Goal: Information Seeking & Learning: Learn about a topic

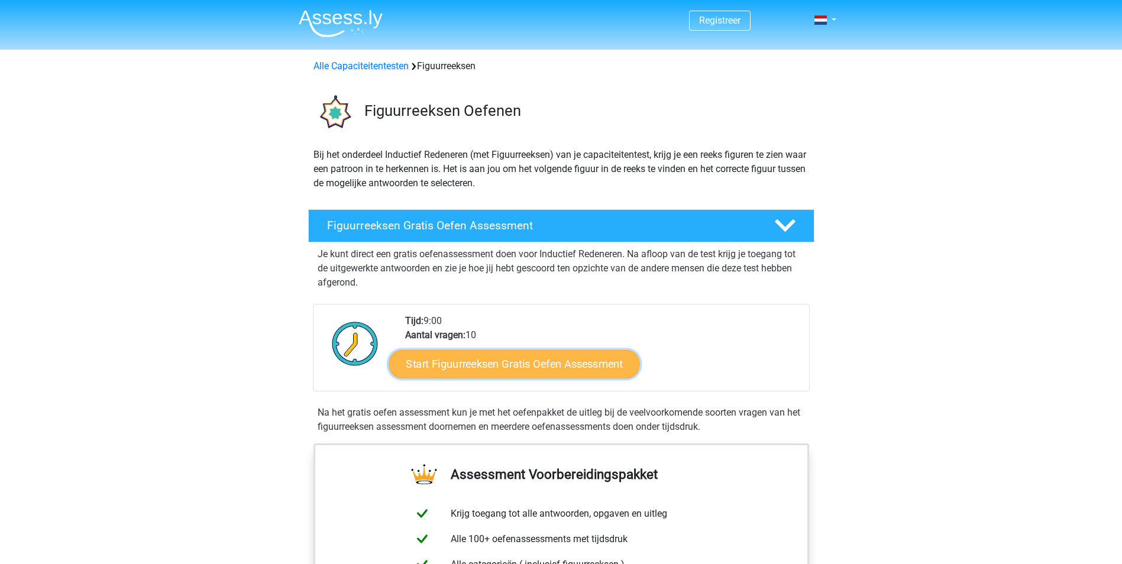
click at [552, 364] on link "Start Figuurreeksen Gratis Oefen Assessment" at bounding box center [514, 364] width 251 height 28
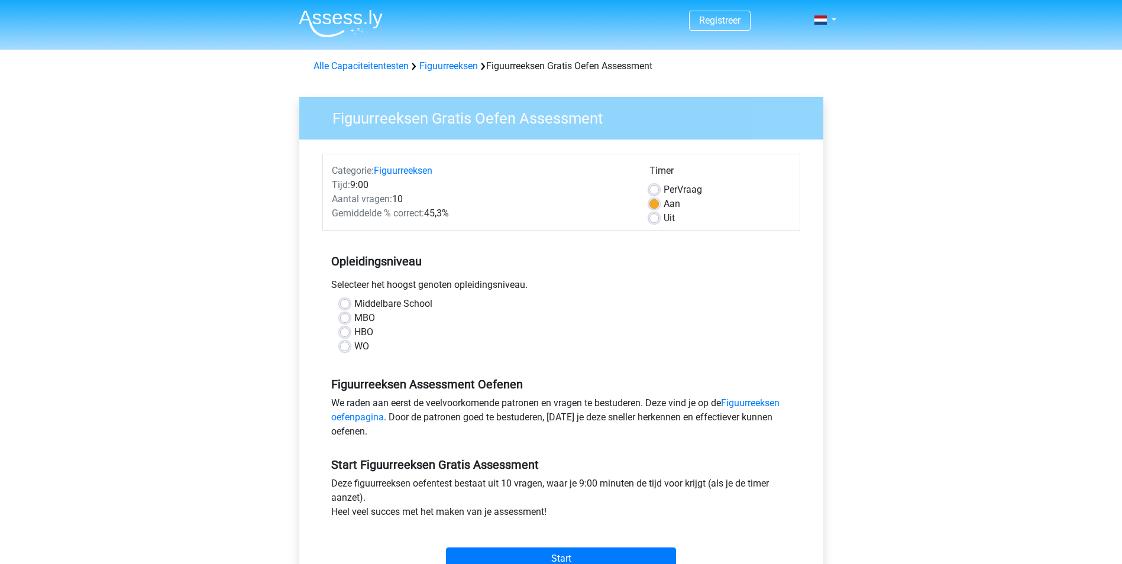
click at [354, 332] on label "HBO" at bounding box center [363, 332] width 19 height 14
click at [343, 332] on input "HBO" at bounding box center [344, 331] width 9 height 12
radio input "true"
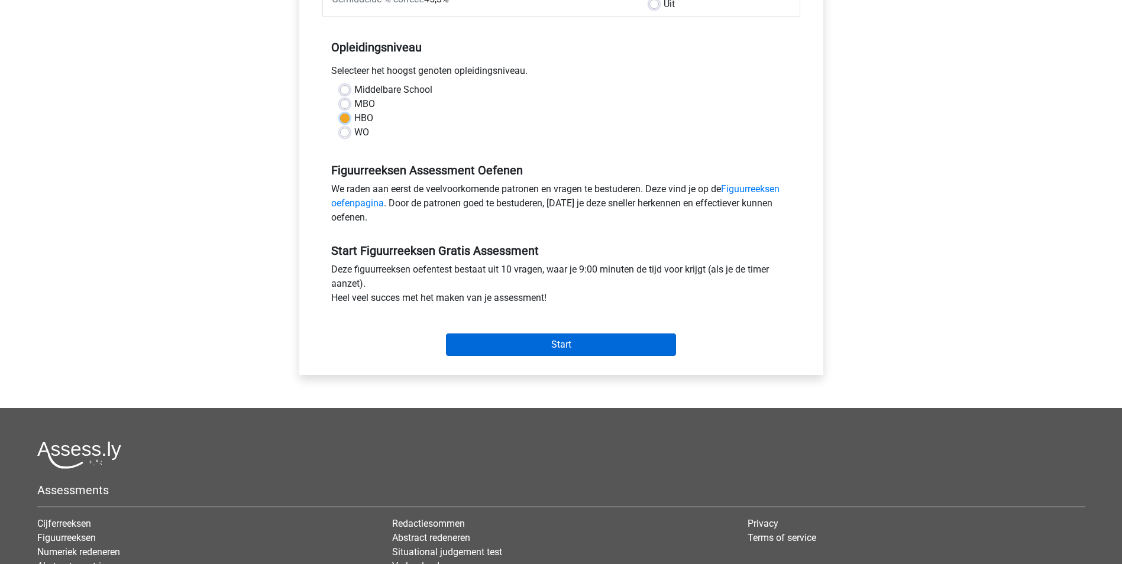
scroll to position [237, 0]
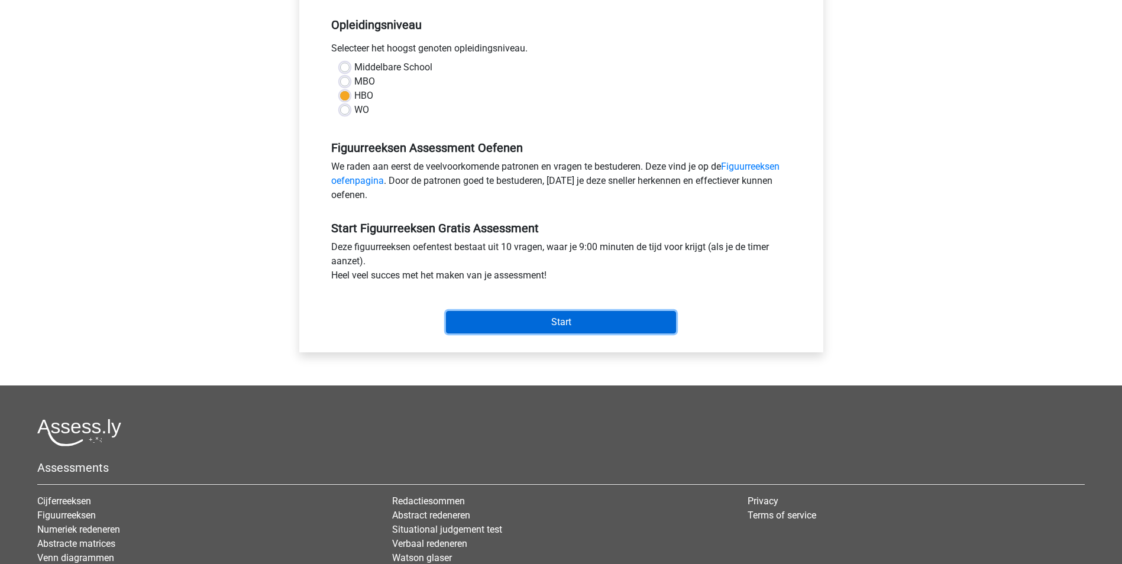
click at [533, 324] on input "Start" at bounding box center [561, 322] width 230 height 22
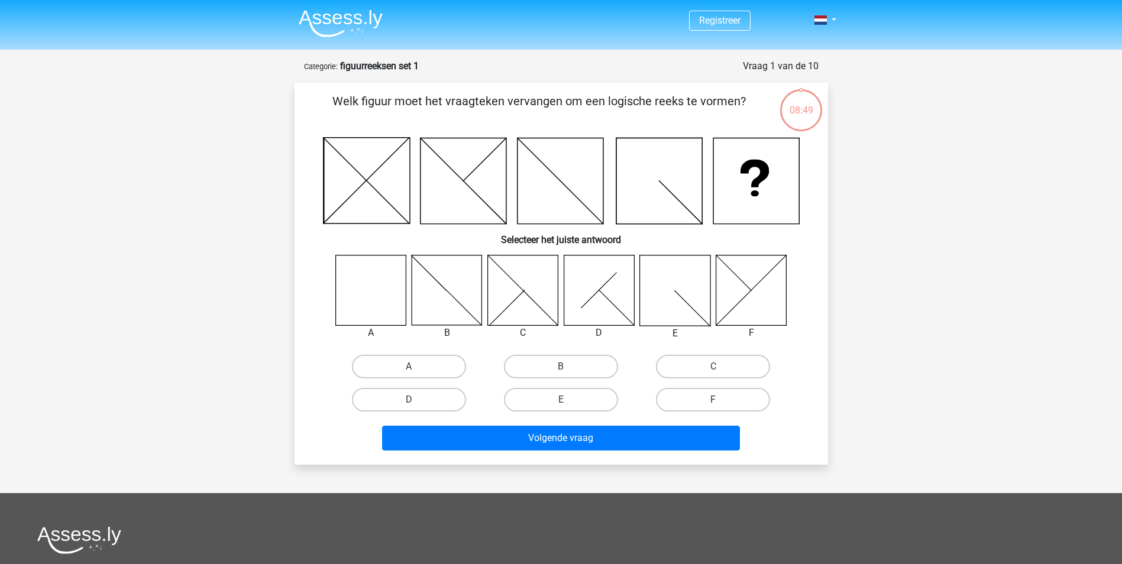
click at [375, 285] on icon at bounding box center [370, 290] width 70 height 70
click at [434, 369] on label "A" at bounding box center [409, 367] width 114 height 24
click at [416, 369] on input "A" at bounding box center [413, 371] width 8 height 8
radio input "true"
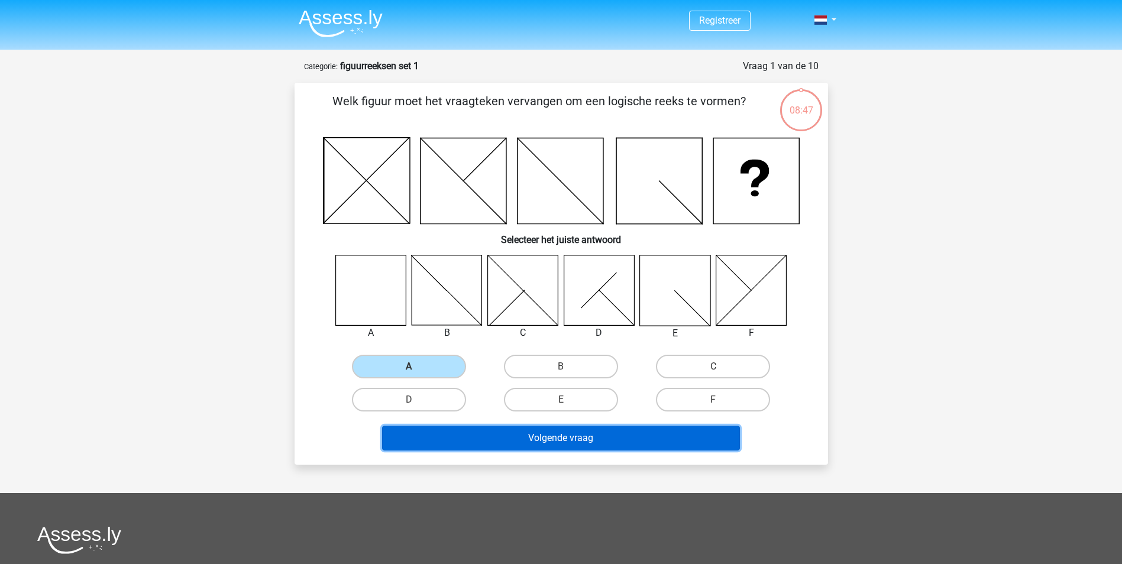
click at [551, 432] on button "Volgende vraag" at bounding box center [561, 438] width 358 height 25
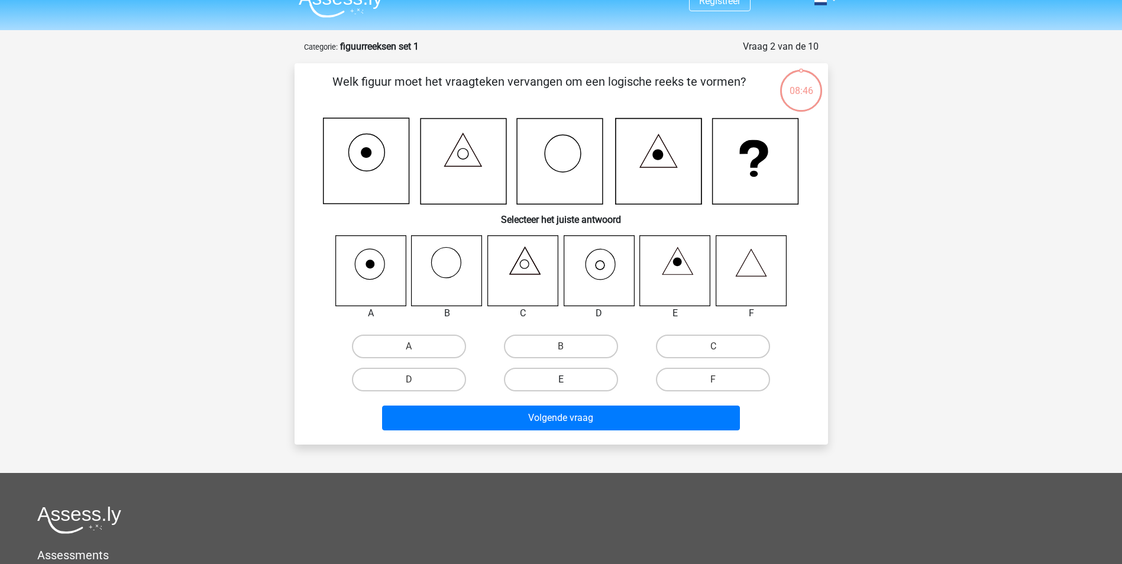
scroll to position [59, 0]
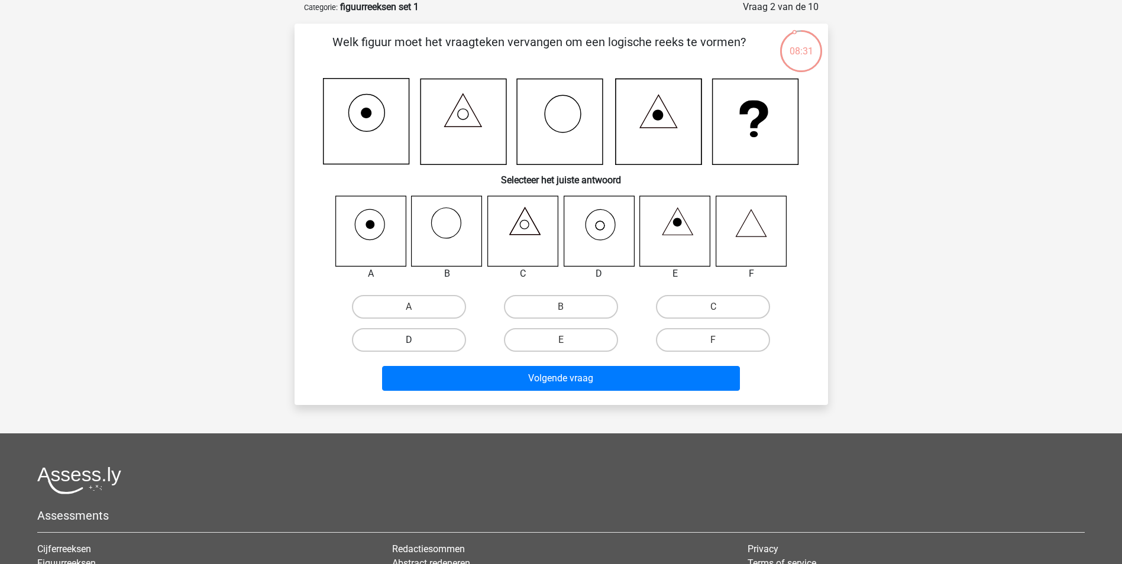
drag, startPoint x: 411, startPoint y: 335, endPoint x: 460, endPoint y: 360, distance: 54.2
click at [414, 335] on label "D" at bounding box center [409, 340] width 114 height 24
click at [414, 340] on input "D" at bounding box center [413, 344] width 8 height 8
radio input "true"
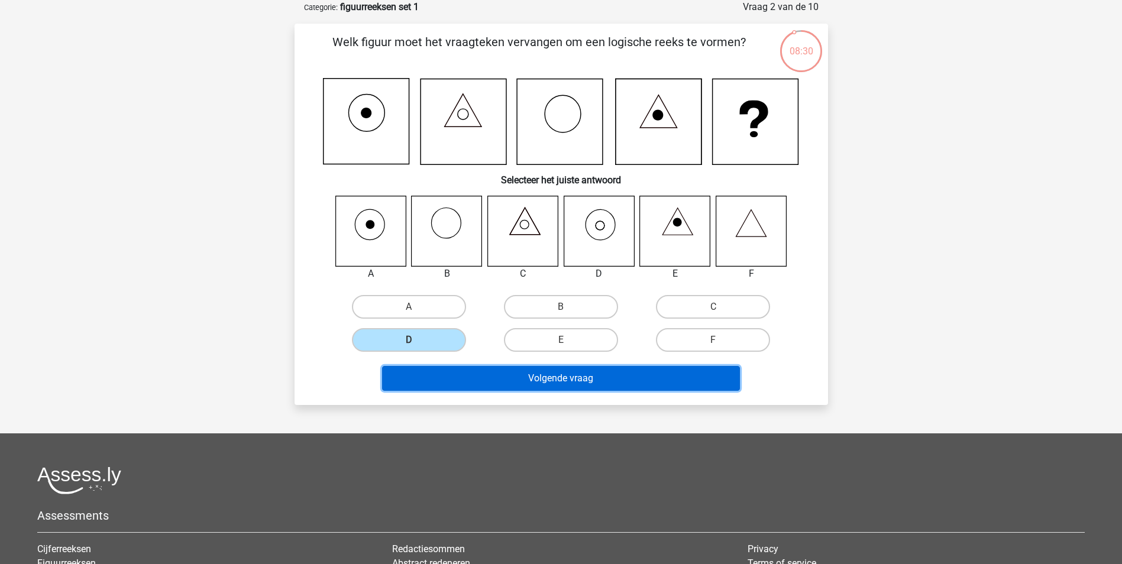
click at [513, 377] on button "Volgende vraag" at bounding box center [561, 378] width 358 height 25
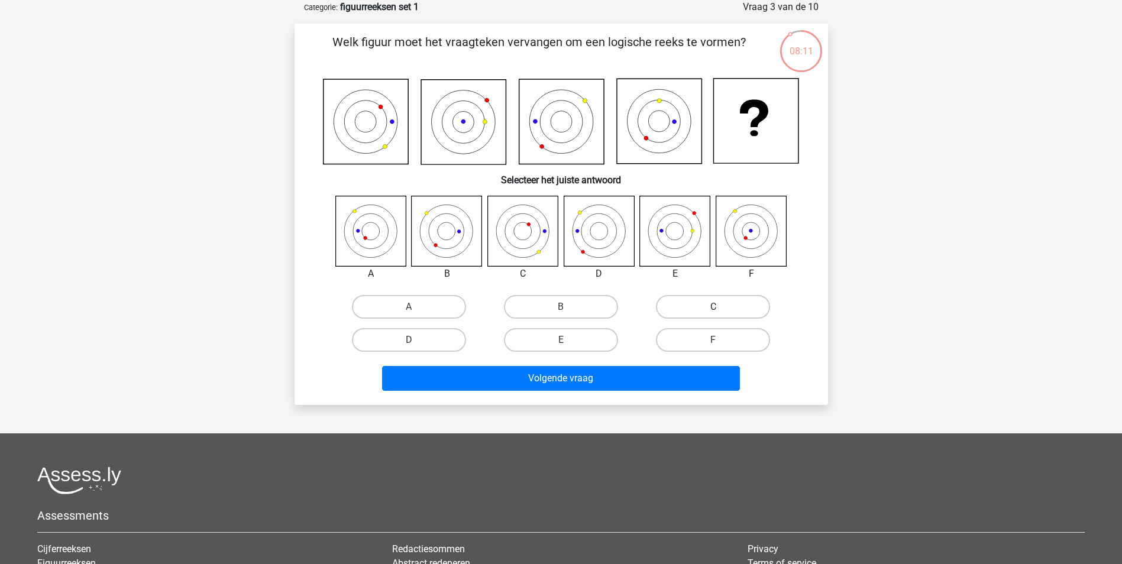
click at [718, 303] on label "C" at bounding box center [713, 307] width 114 height 24
click at [718, 307] on input "C" at bounding box center [717, 311] width 8 height 8
radio input "true"
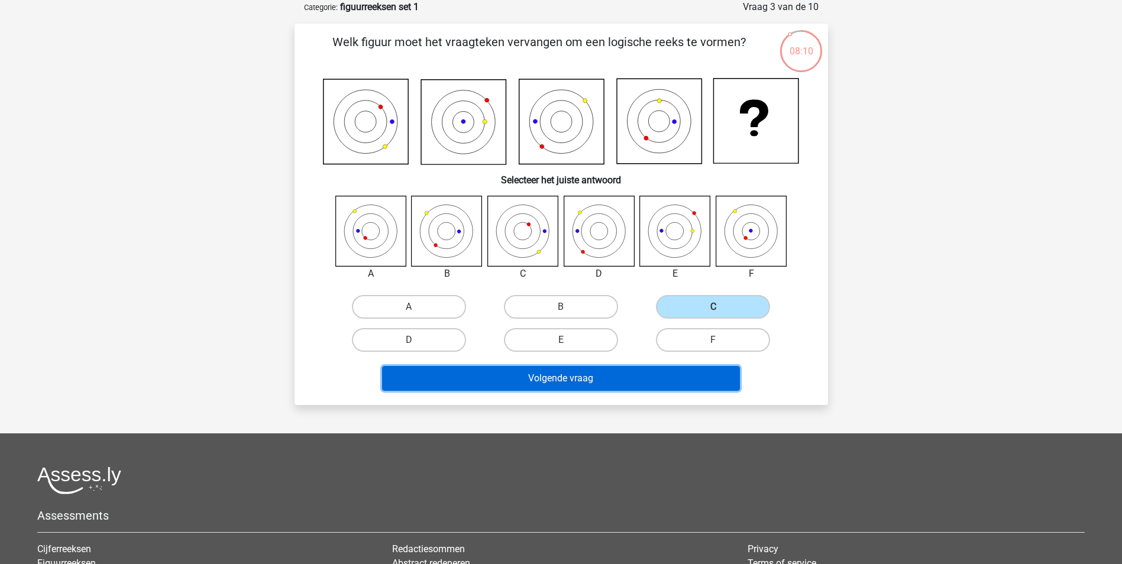
click at [567, 374] on button "Volgende vraag" at bounding box center [561, 378] width 358 height 25
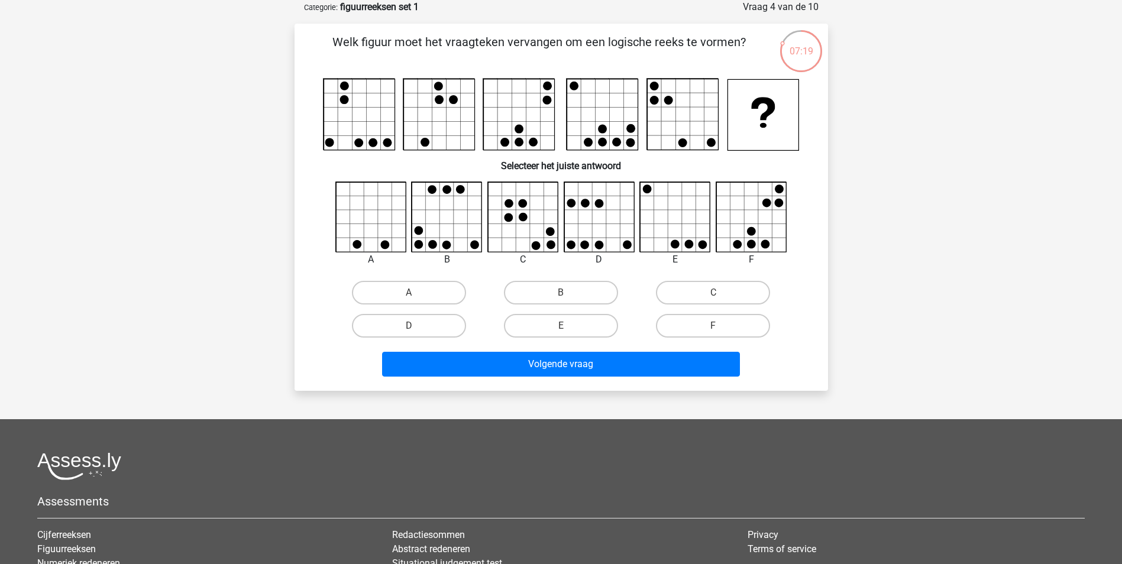
click at [564, 295] on input "B" at bounding box center [565, 297] width 8 height 8
radio input "true"
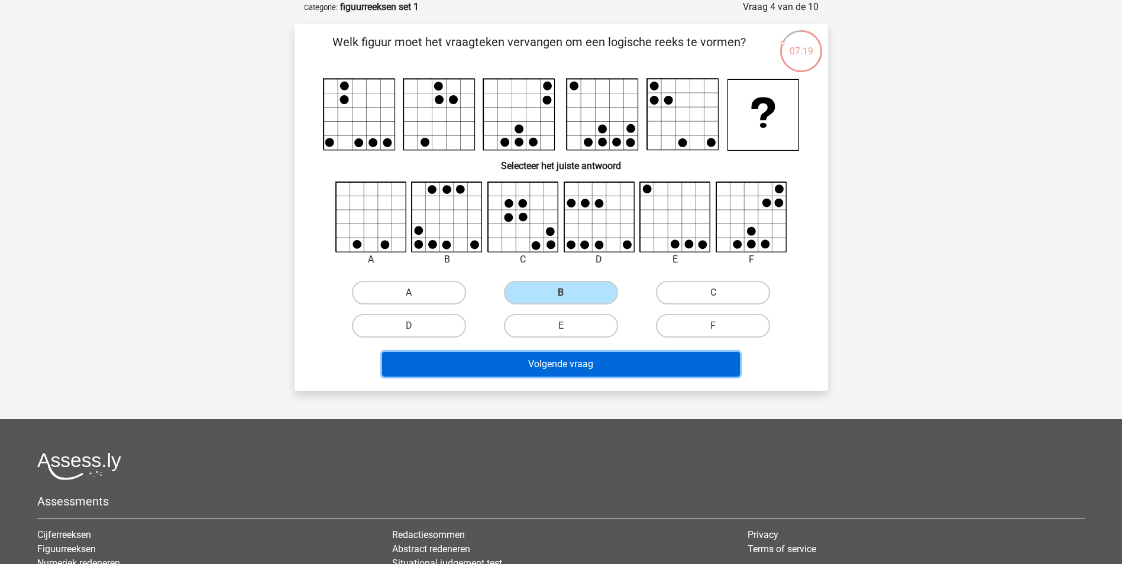
click at [582, 356] on button "Volgende vraag" at bounding box center [561, 364] width 358 height 25
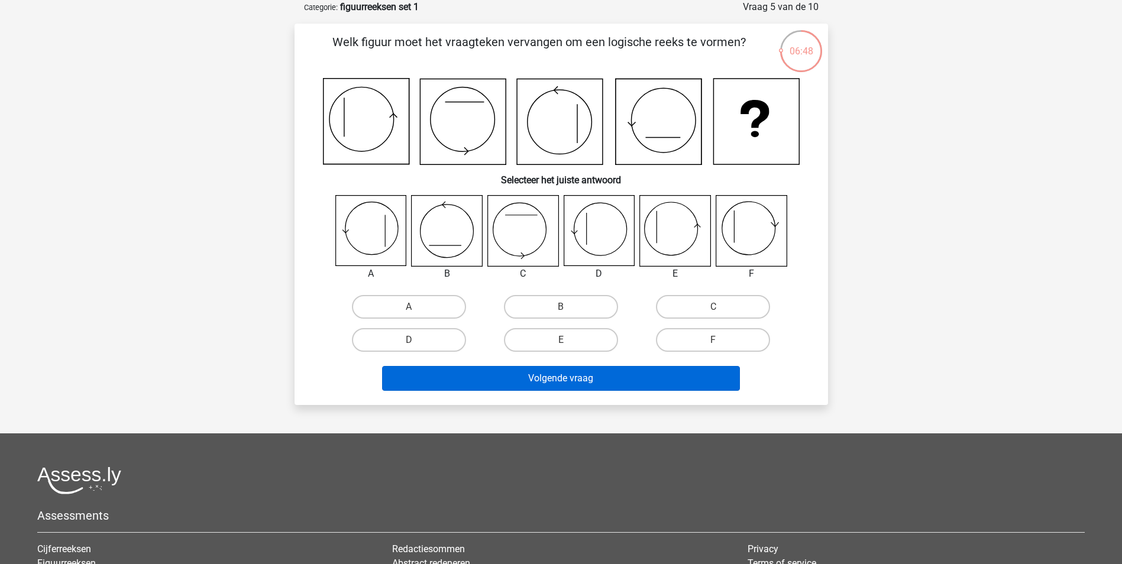
drag, startPoint x: 552, startPoint y: 339, endPoint x: 548, endPoint y: 367, distance: 28.0
click at [553, 340] on label "E" at bounding box center [561, 340] width 114 height 24
click at [561, 340] on input "E" at bounding box center [565, 344] width 8 height 8
radio input "true"
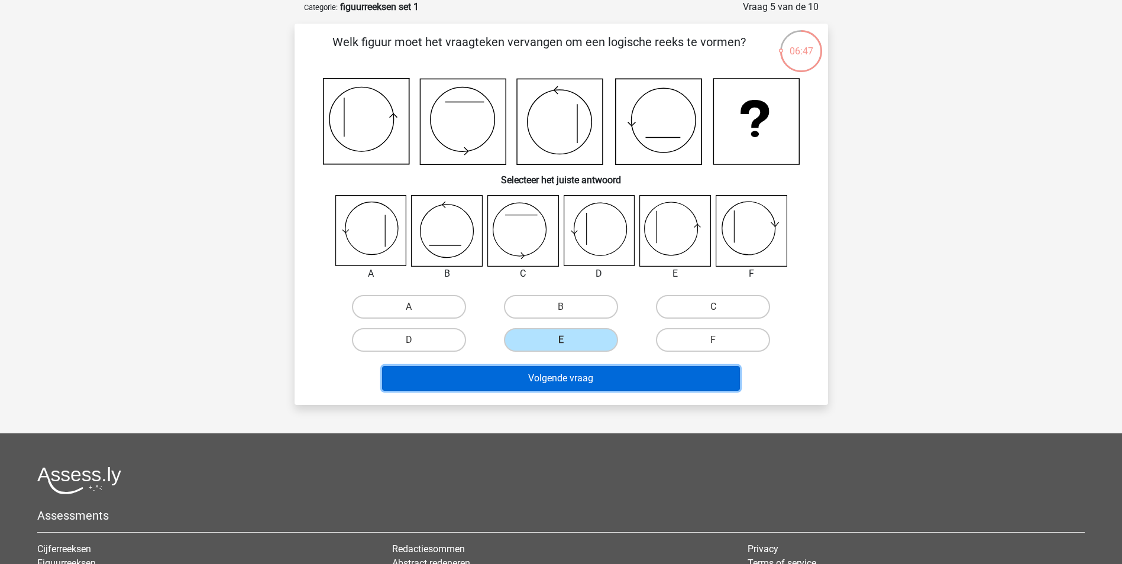
click at [540, 385] on button "Volgende vraag" at bounding box center [561, 378] width 358 height 25
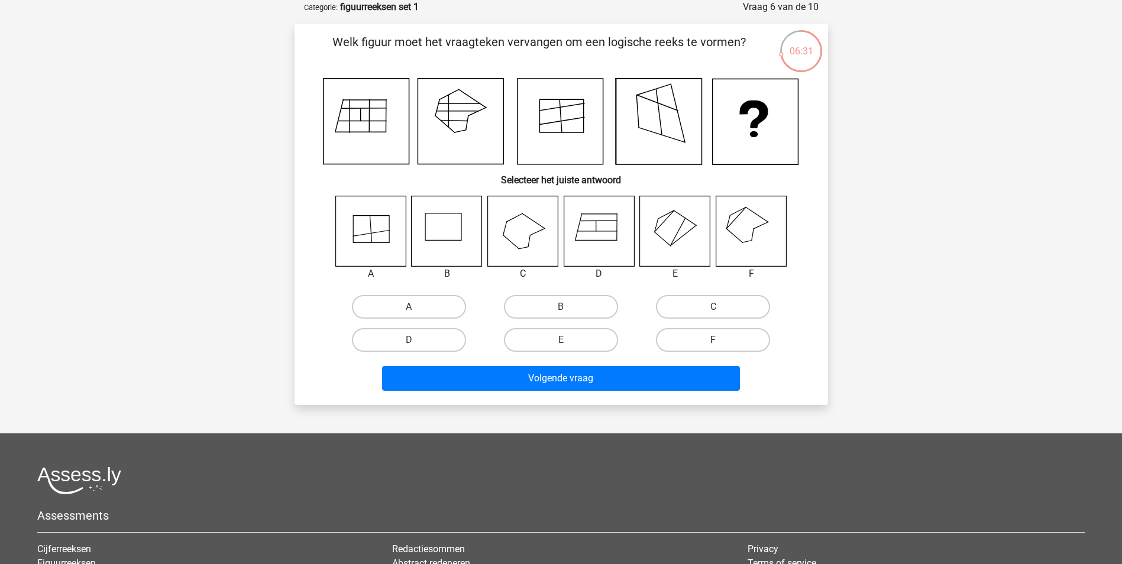
click at [703, 340] on label "F" at bounding box center [713, 340] width 114 height 24
click at [713, 340] on input "F" at bounding box center [717, 344] width 8 height 8
radio input "true"
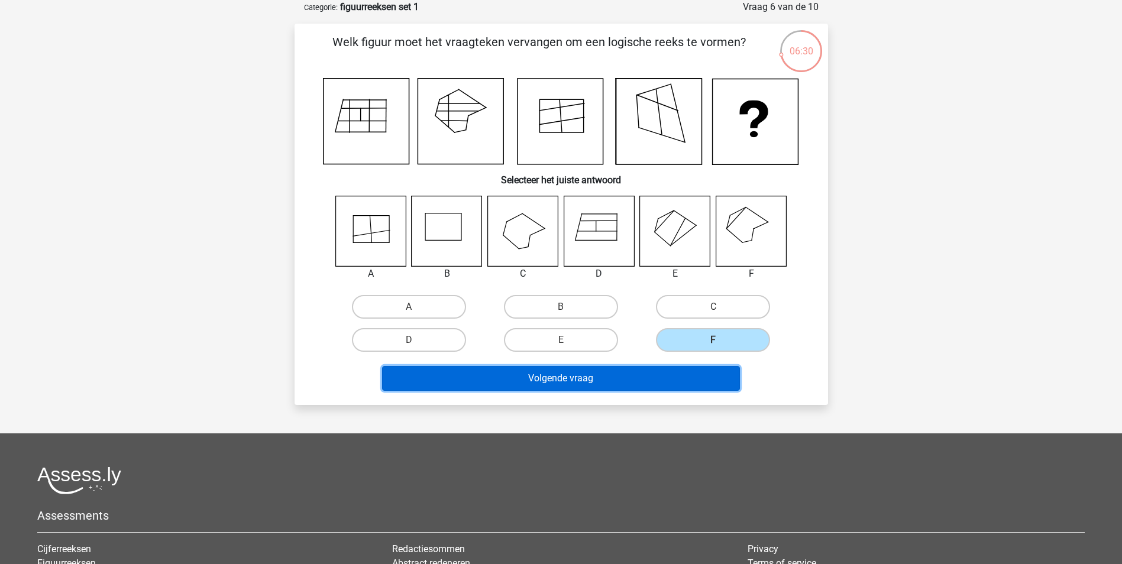
click at [579, 383] on button "Volgende vraag" at bounding box center [561, 378] width 358 height 25
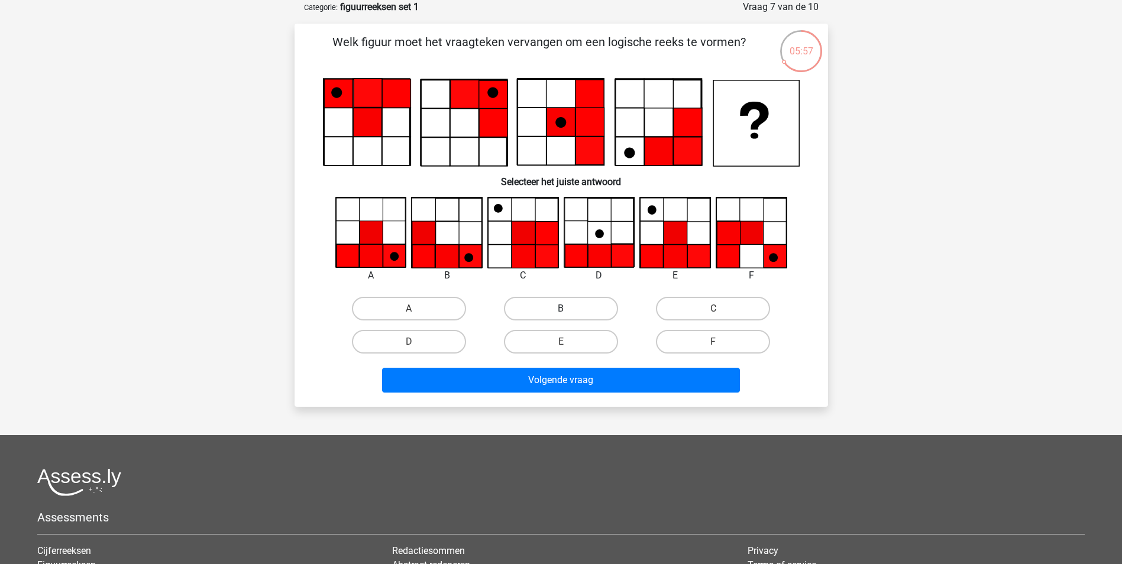
click at [549, 305] on label "B" at bounding box center [561, 309] width 114 height 24
click at [561, 309] on input "B" at bounding box center [565, 313] width 8 height 8
radio input "true"
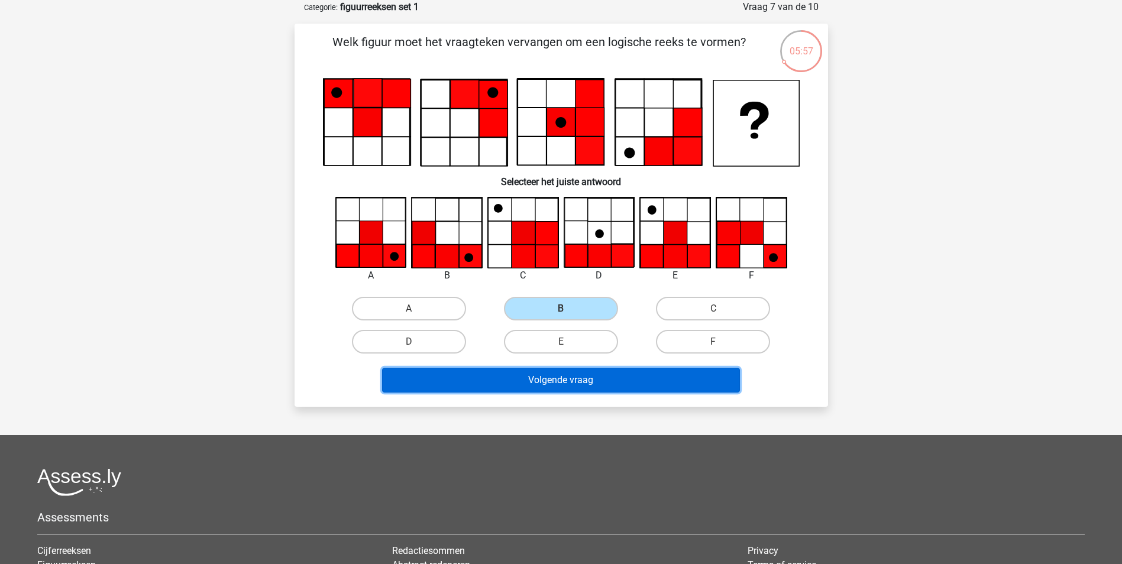
click at [570, 374] on button "Volgende vraag" at bounding box center [561, 380] width 358 height 25
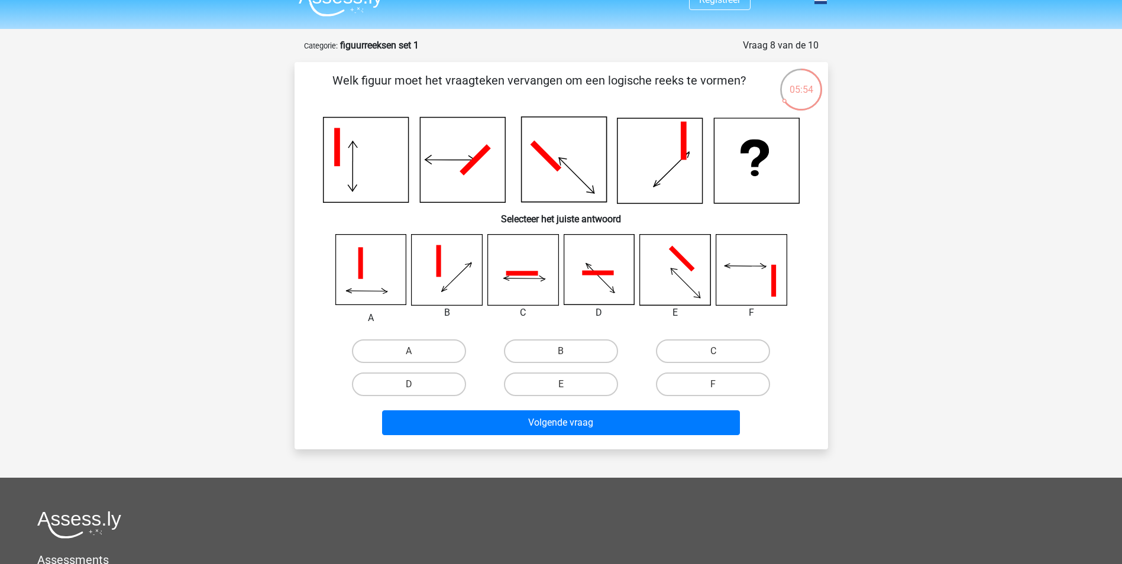
scroll to position [0, 0]
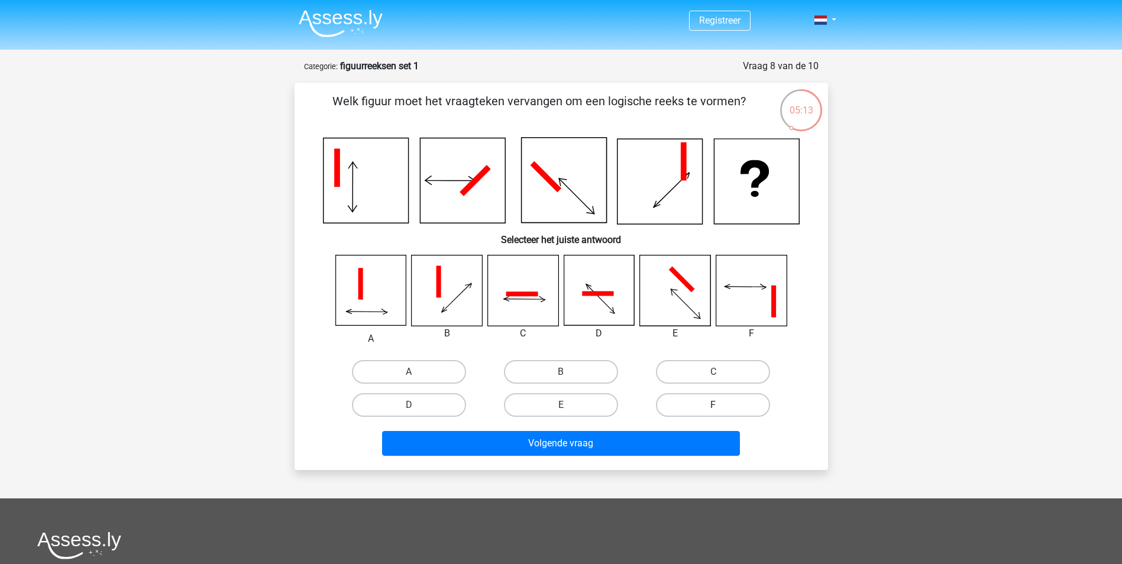
click at [736, 409] on label "F" at bounding box center [713, 405] width 114 height 24
click at [721, 409] on input "F" at bounding box center [717, 409] width 8 height 8
radio input "true"
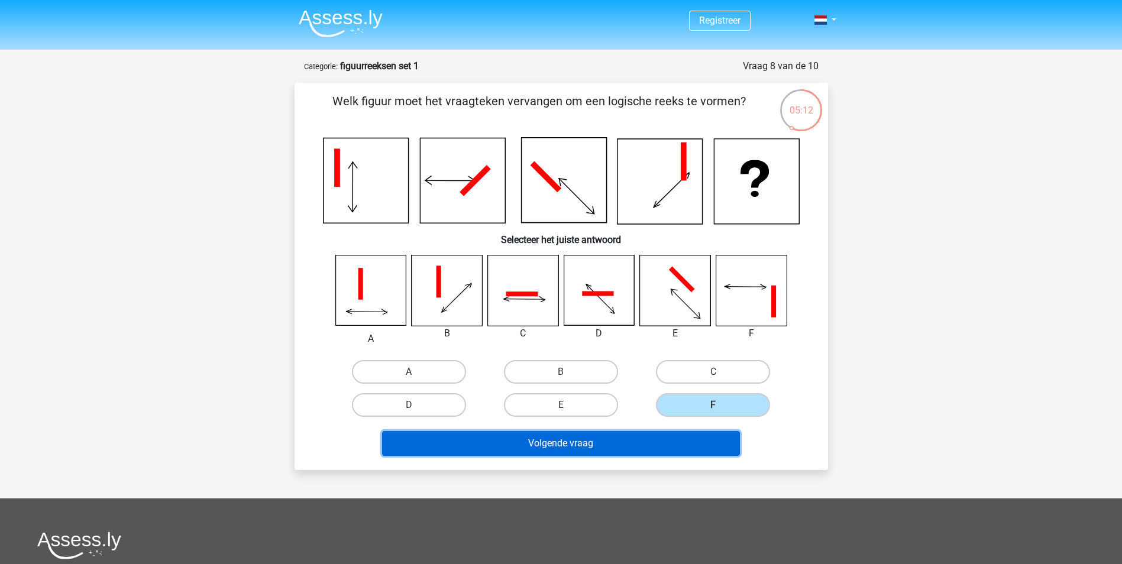
click at [628, 449] on button "Volgende vraag" at bounding box center [561, 443] width 358 height 25
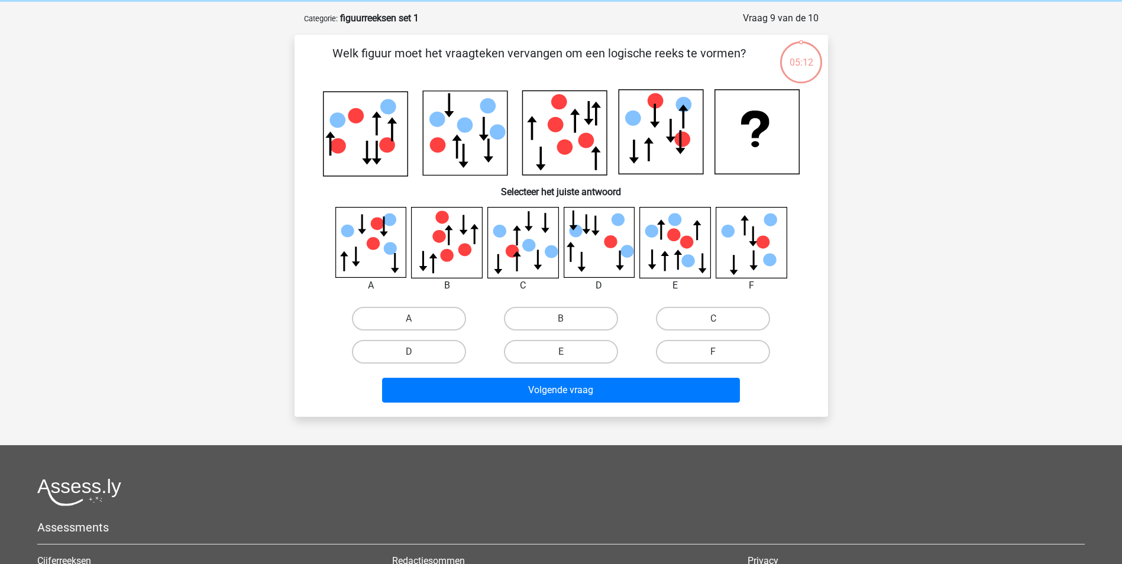
scroll to position [59, 0]
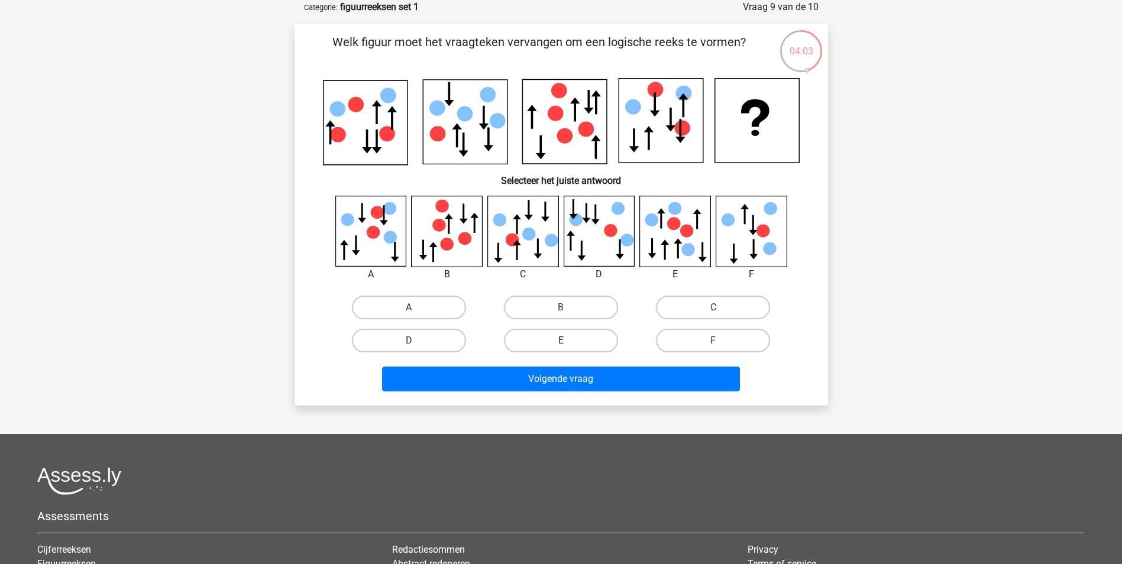
click at [552, 343] on label "E" at bounding box center [561, 341] width 114 height 24
click at [561, 343] on input "E" at bounding box center [565, 345] width 8 height 8
radio input "true"
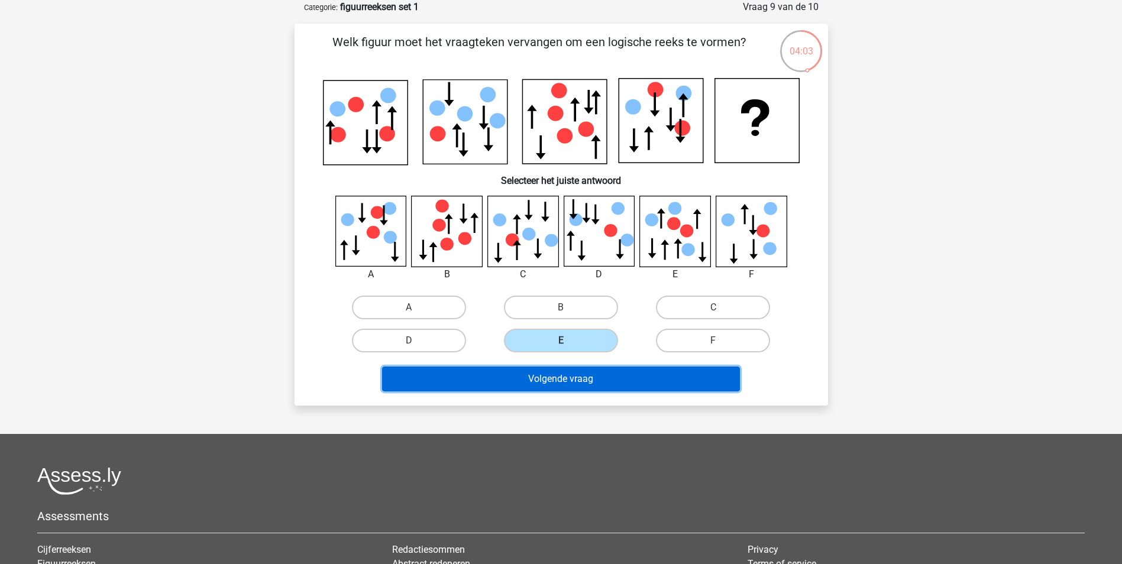
click at [558, 385] on button "Volgende vraag" at bounding box center [561, 379] width 358 height 25
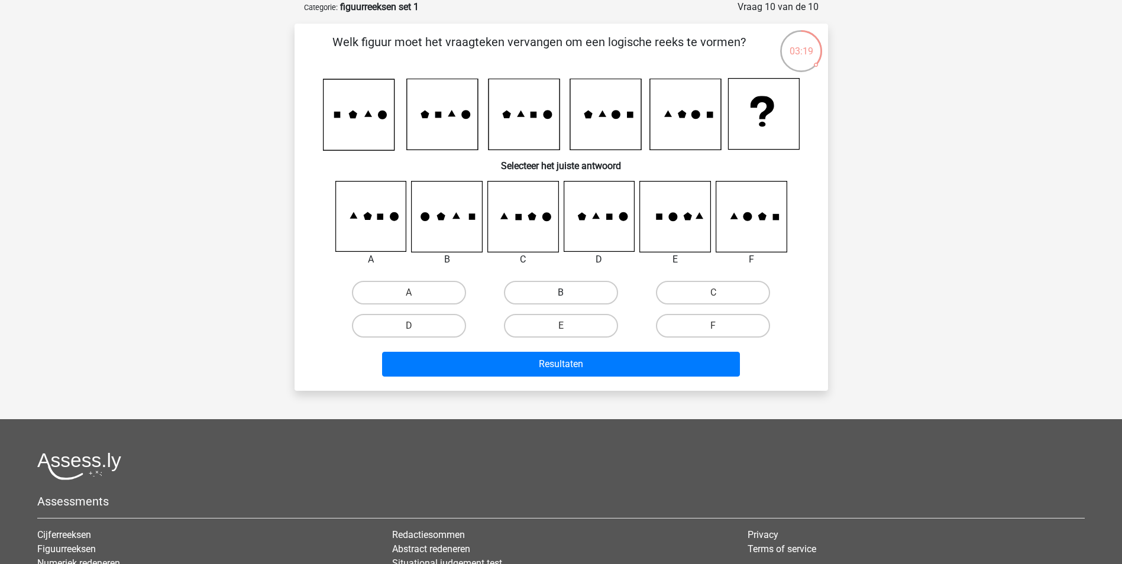
click at [587, 292] on label "B" at bounding box center [561, 293] width 114 height 24
click at [569, 293] on input "B" at bounding box center [565, 297] width 8 height 8
radio input "true"
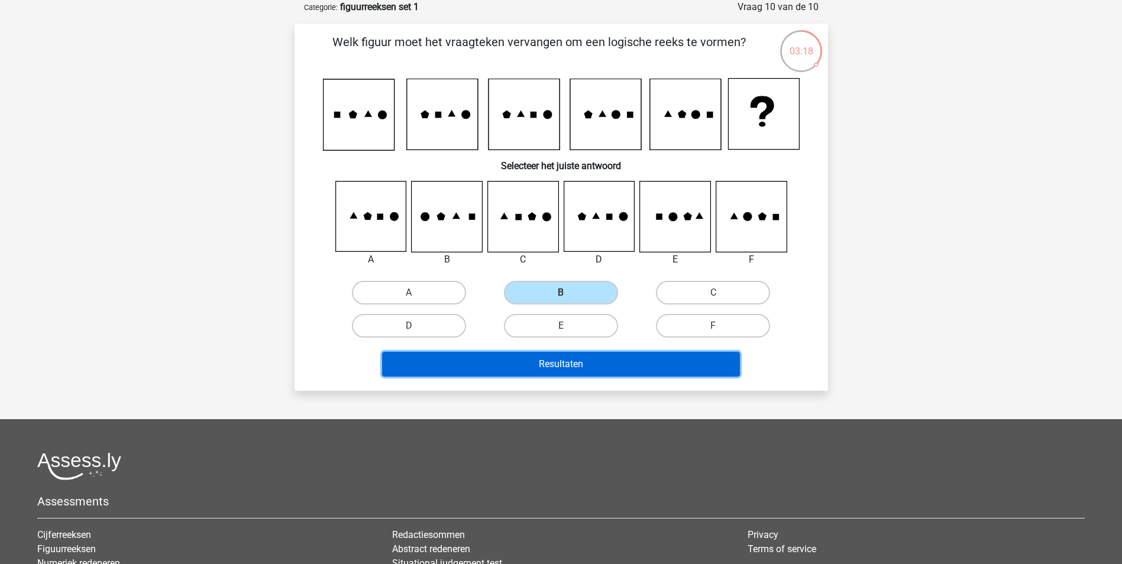
click at [569, 366] on button "Resultaten" at bounding box center [561, 364] width 358 height 25
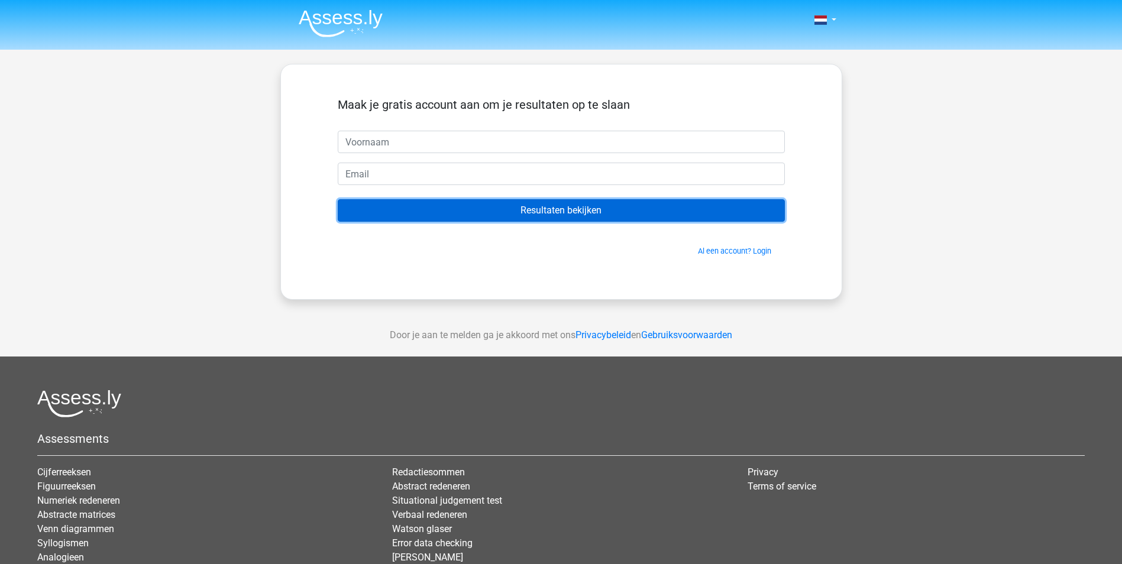
click at [514, 213] on input "Resultaten bekijken" at bounding box center [561, 210] width 447 height 22
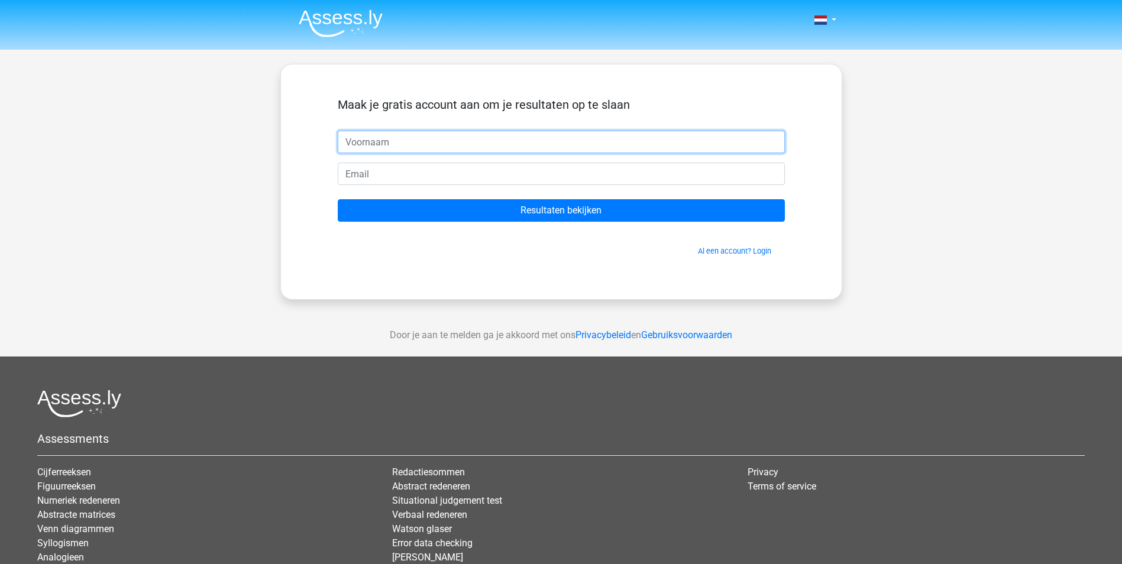
click at [421, 140] on input "text" at bounding box center [561, 142] width 447 height 22
type input "dirkje"
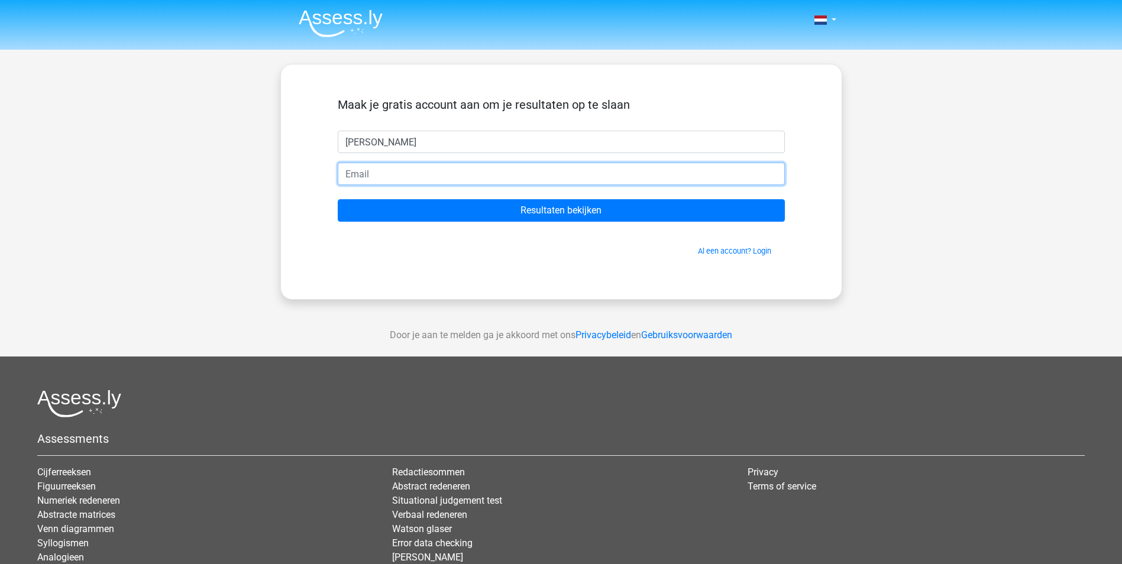
click at [396, 172] on input "email" at bounding box center [561, 174] width 447 height 22
type input "d.dik@ijsselheem.nl"
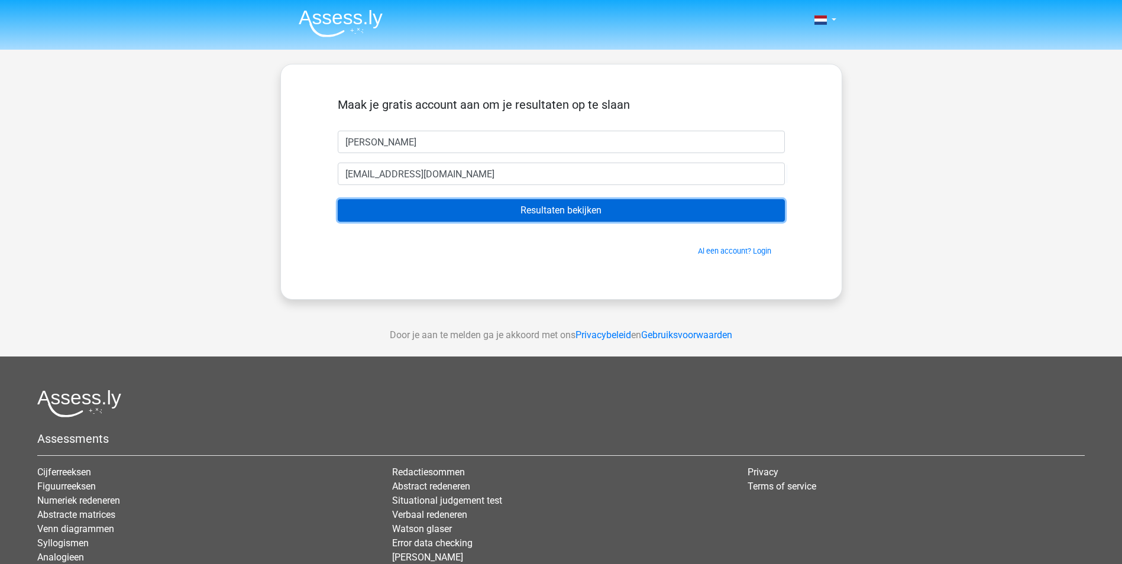
click at [524, 211] on input "Resultaten bekijken" at bounding box center [561, 210] width 447 height 22
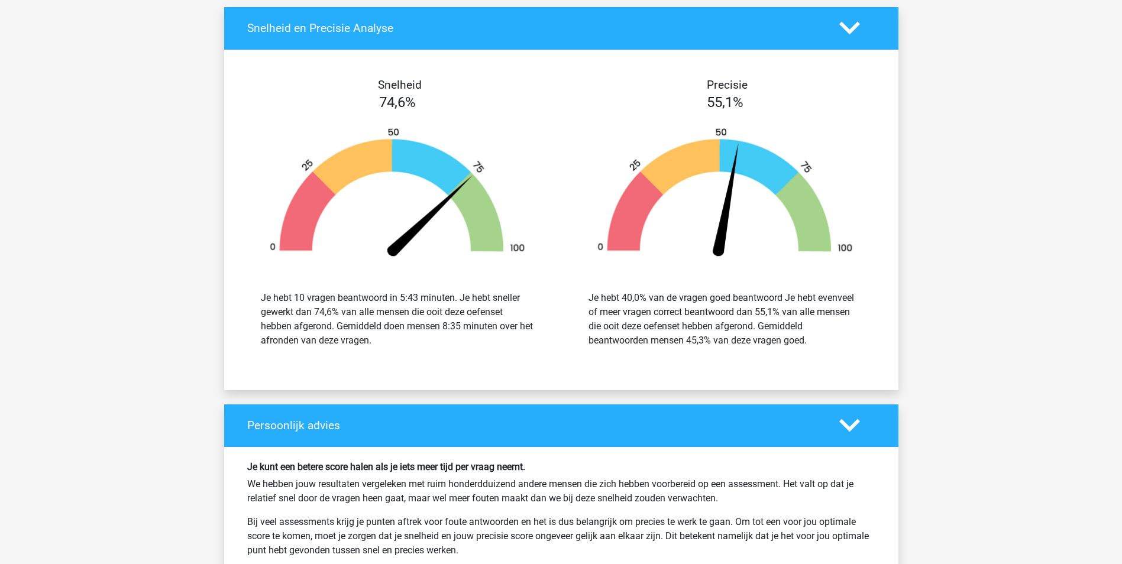
scroll to position [1361, 0]
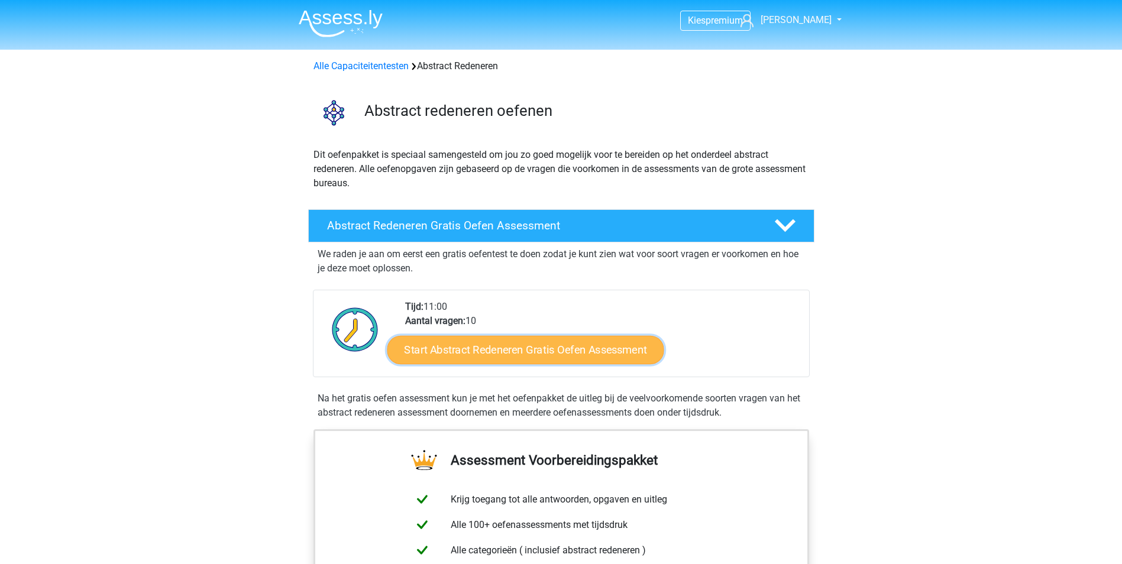
click at [528, 350] on link "Start Abstract Redeneren Gratis Oefen Assessment" at bounding box center [525, 349] width 277 height 28
